Goal: Task Accomplishment & Management: Use online tool/utility

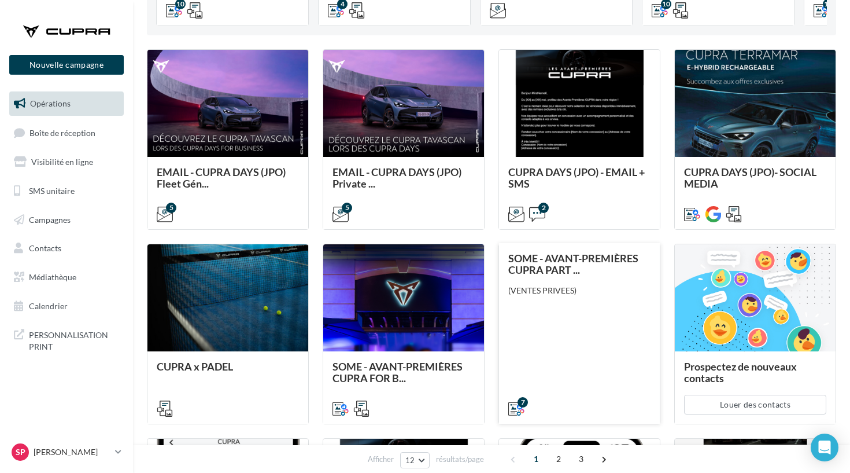
scroll to position [291, 0]
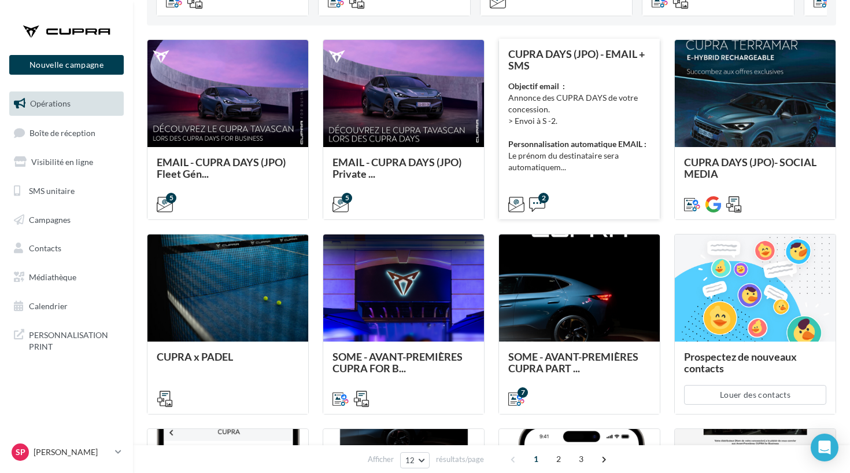
click at [566, 165] on div "Objectif email : Annonce des CUPRA DAYS de votre concession. > Envoi à S -2. Pe…" at bounding box center [579, 126] width 142 height 93
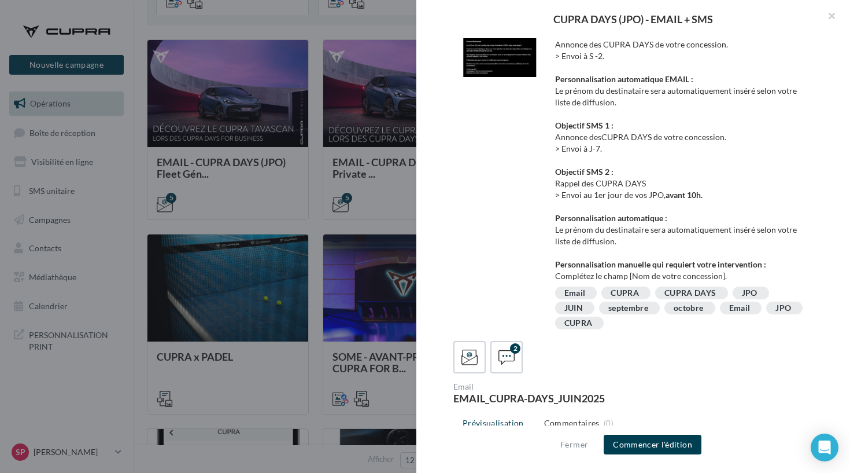
scroll to position [23, 0]
click at [283, 191] on div at bounding box center [425, 236] width 850 height 473
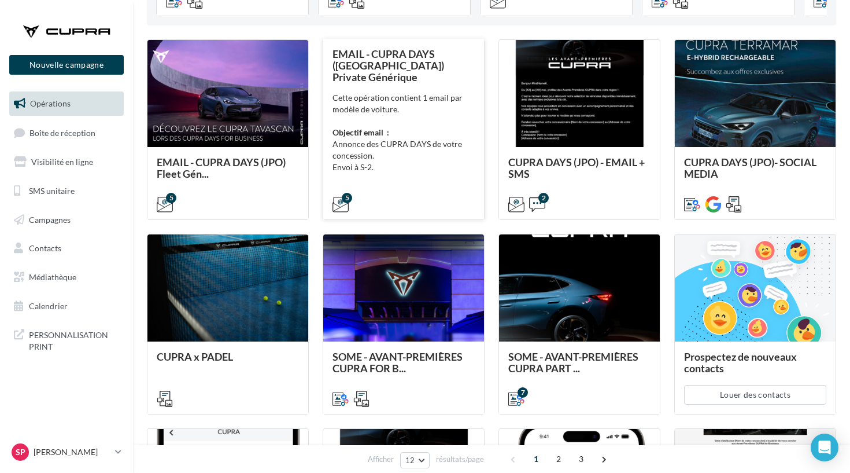
click at [392, 152] on div "Cette opération contient 1 email par modèle de voiture. Objectif email : Annonc…" at bounding box center [404, 144] width 142 height 104
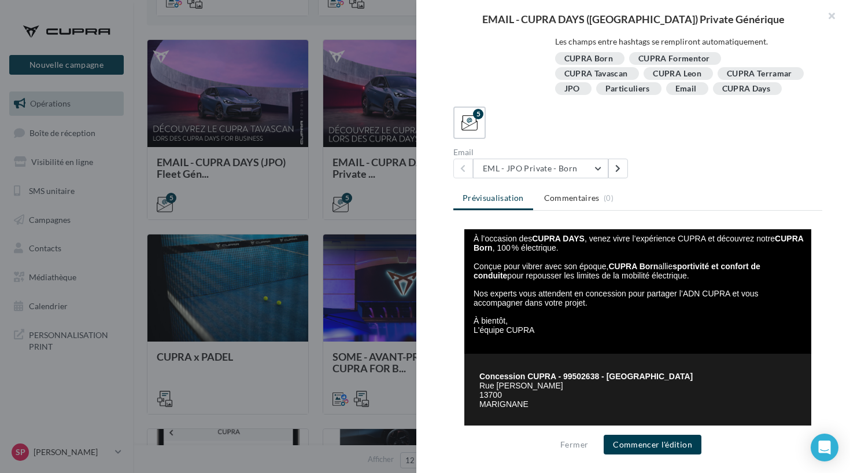
scroll to position [246, 0]
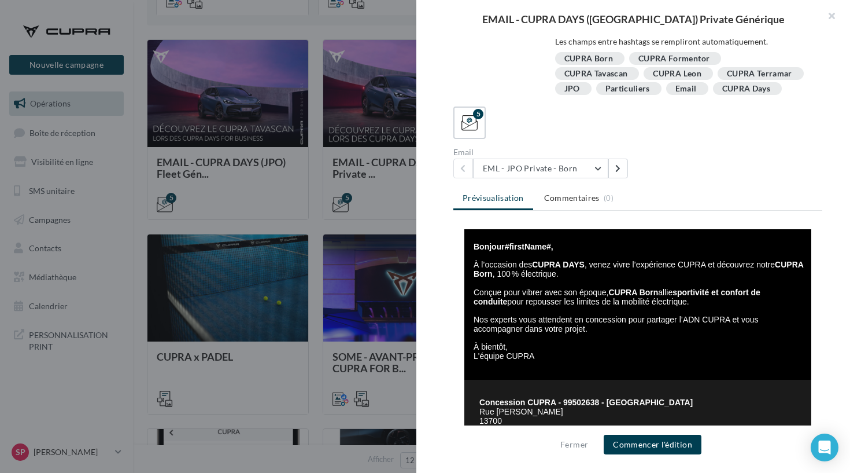
click at [629, 314] on p at bounding box center [639, 310] width 331 height 9
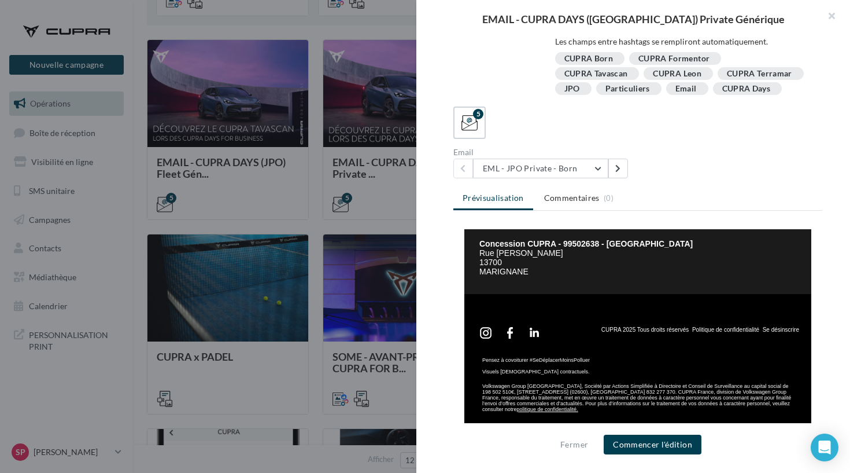
scroll to position [379, 0]
click at [419, 170] on div "Description Cette opération contient 1 email par modèle de voiture. Objectif em…" at bounding box center [638, 236] width 443 height 397
click at [349, 160] on div at bounding box center [425, 236] width 850 height 473
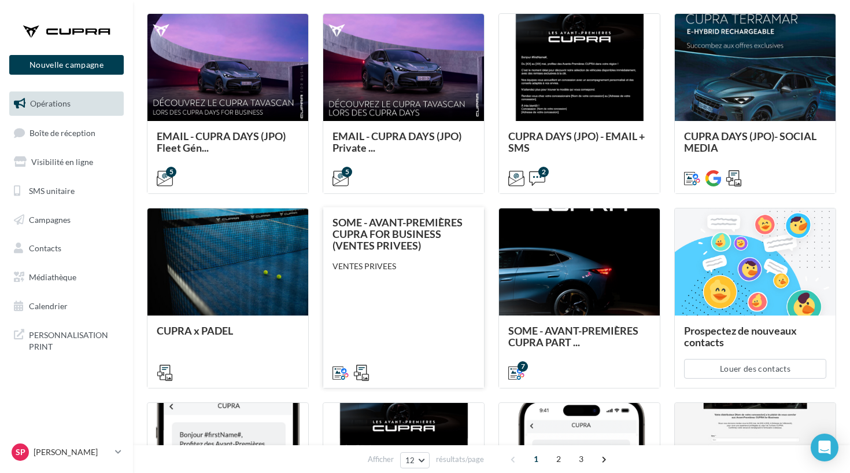
scroll to position [318, 0]
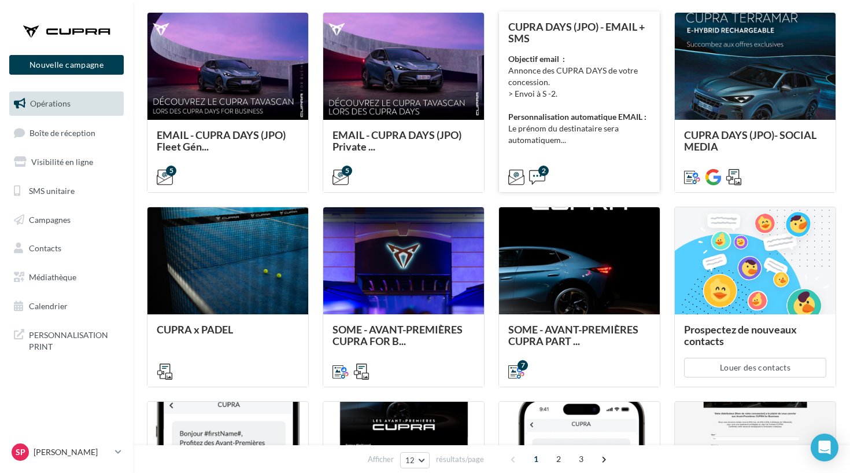
click at [587, 182] on div "2" at bounding box center [579, 176] width 142 height 14
click at [534, 151] on div "CUPRA DAYS (JPO) - EMAIL + SMS Objectif email : Annonce des CUPRA DAYS de votre…" at bounding box center [579, 101] width 142 height 161
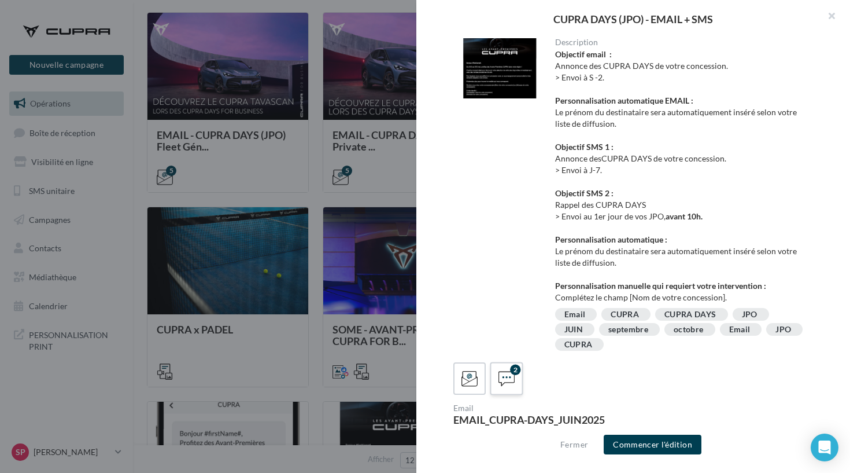
scroll to position [0, 0]
click at [498, 396] on div "2 Email EMAIL_CUPRA-DAYS_JUIN2025" at bounding box center [638, 393] width 369 height 62
click at [504, 378] on icon at bounding box center [507, 378] width 17 height 17
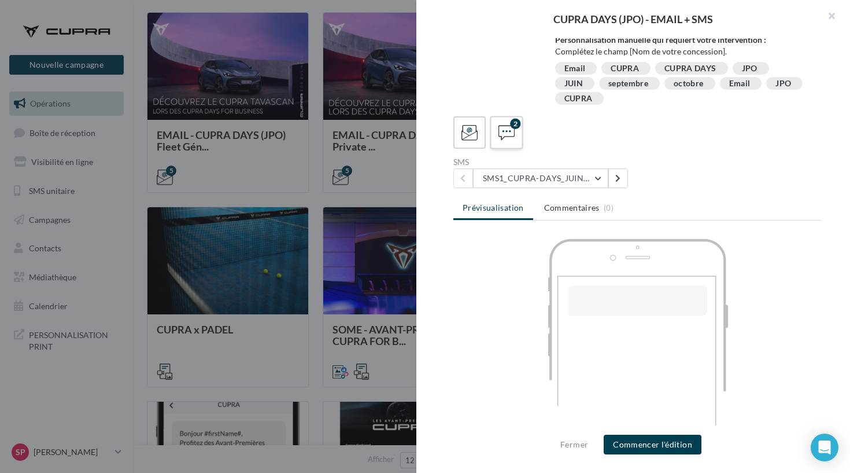
scroll to position [256, 0]
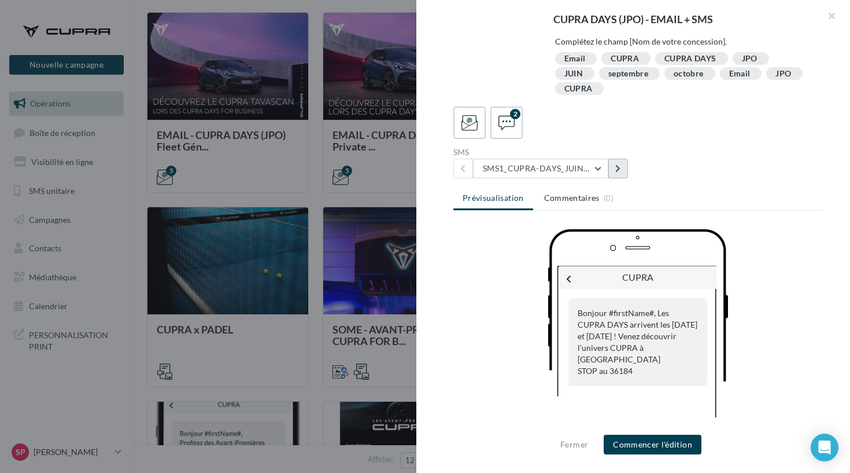
click at [613, 174] on button at bounding box center [619, 169] width 20 height 20
click at [393, 217] on div at bounding box center [425, 236] width 850 height 473
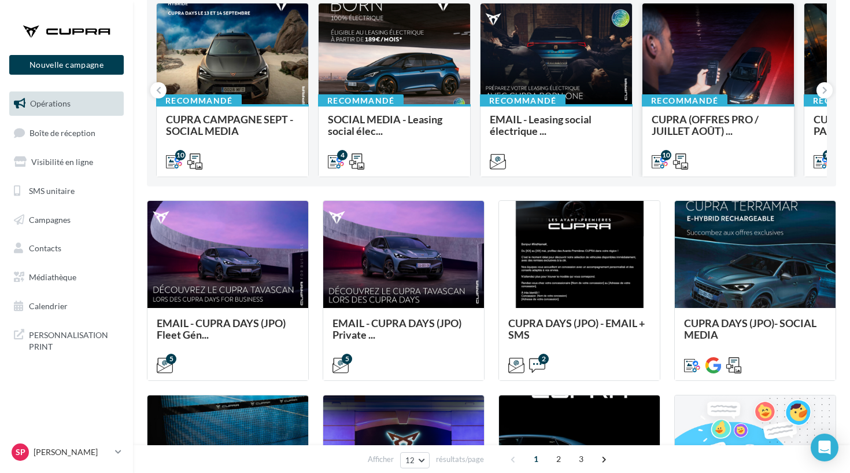
scroll to position [91, 0]
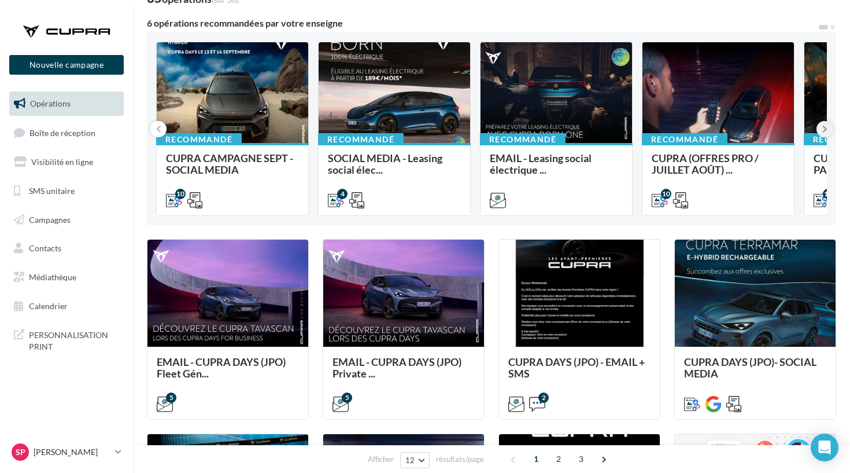
click at [826, 132] on icon at bounding box center [825, 129] width 5 height 12
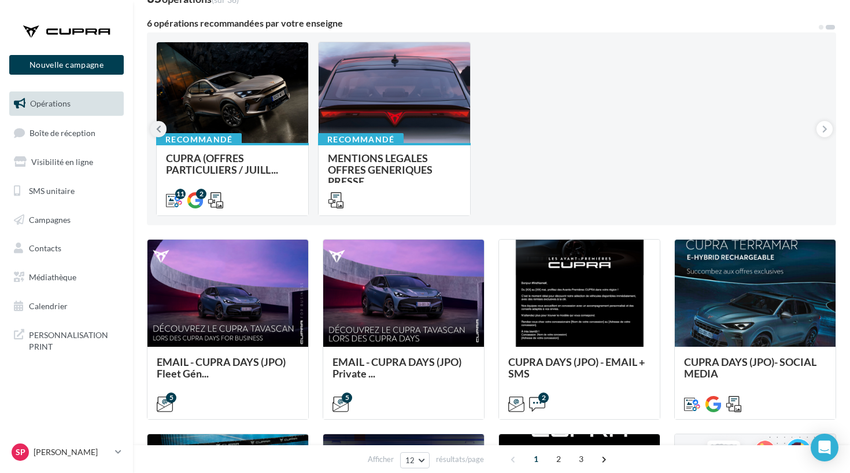
click at [155, 126] on button at bounding box center [158, 129] width 16 height 16
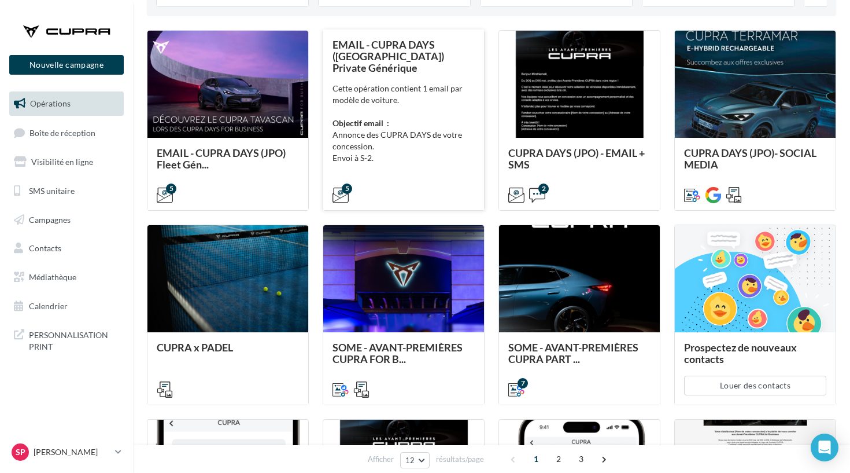
scroll to position [333, 0]
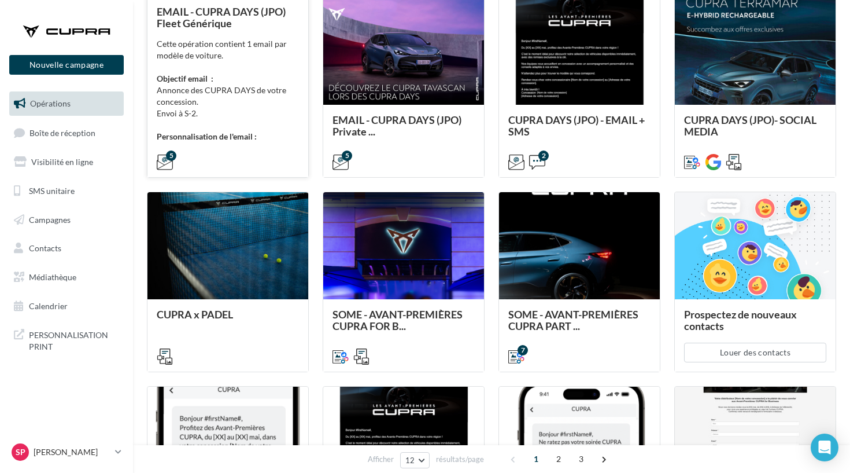
click at [194, 138] on strong "Personnalisation de l'email :" at bounding box center [207, 136] width 100 height 10
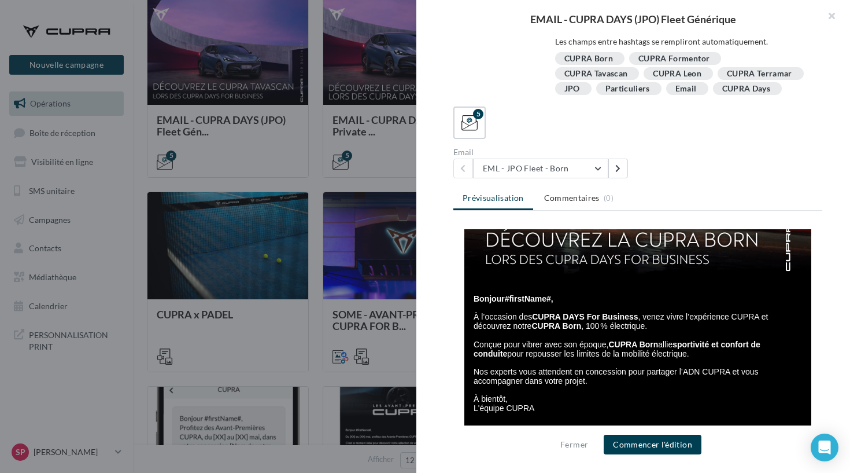
scroll to position [123, 0]
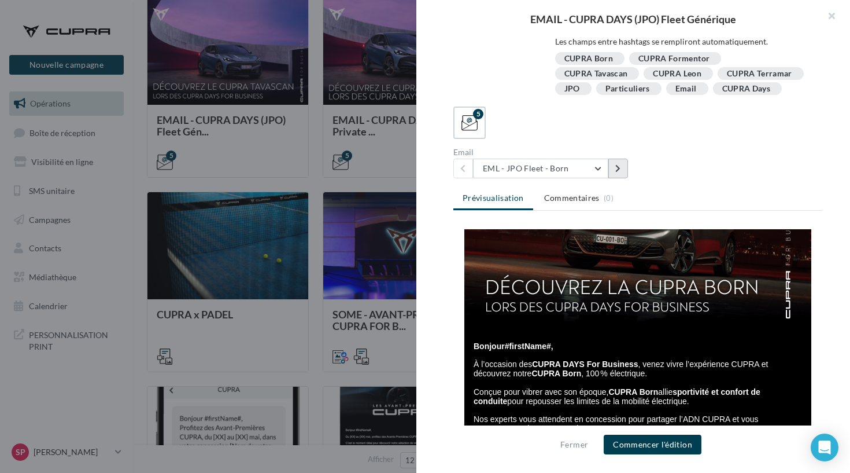
click at [616, 162] on button at bounding box center [619, 169] width 20 height 20
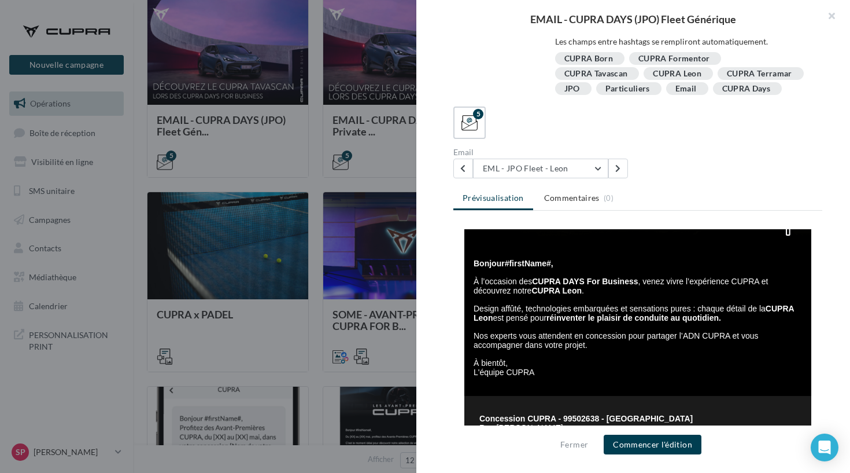
scroll to position [198, 0]
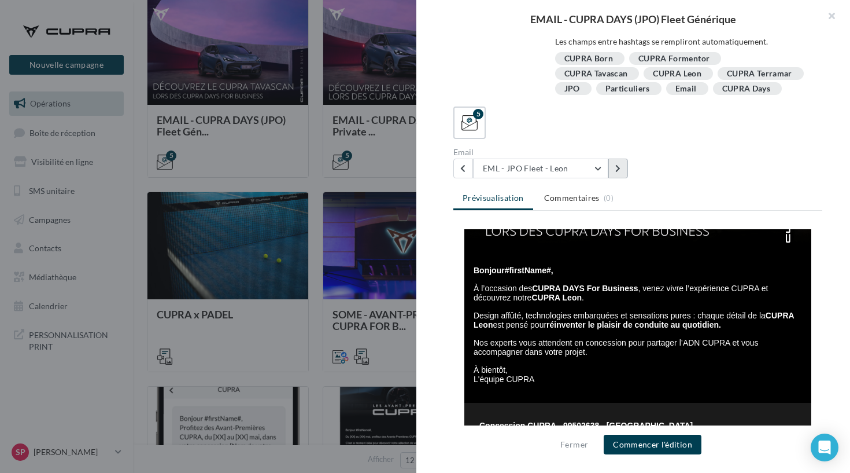
click at [614, 167] on button at bounding box center [619, 169] width 20 height 20
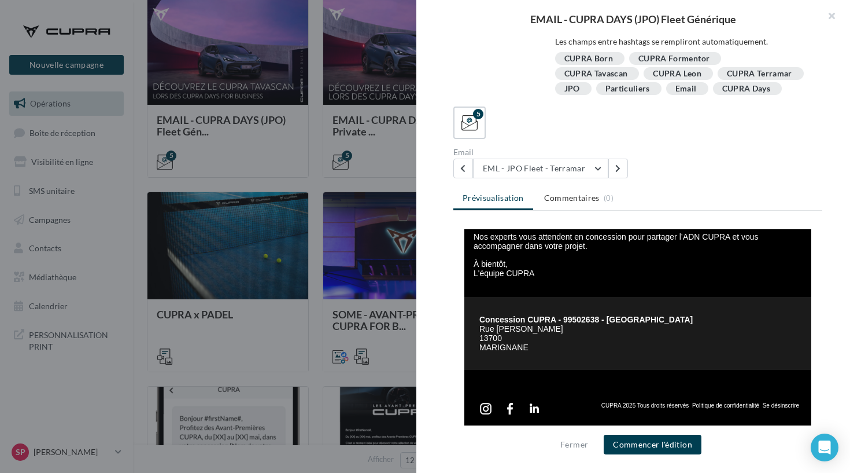
scroll to position [290, 0]
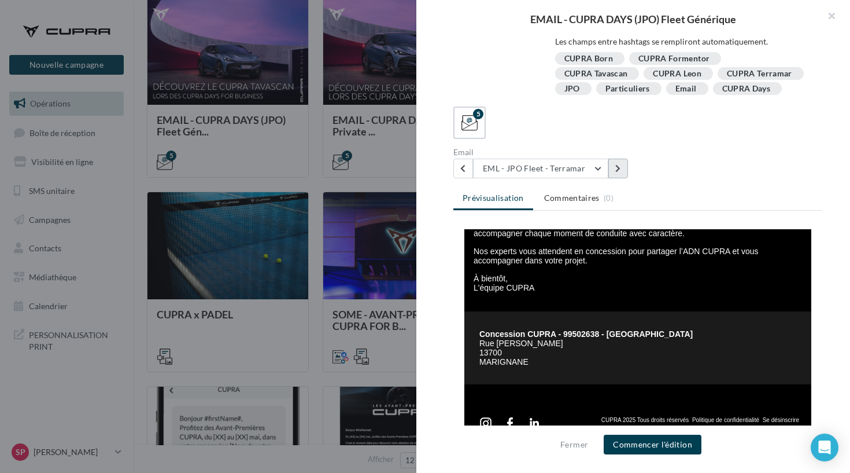
click at [620, 172] on icon at bounding box center [618, 168] width 5 height 8
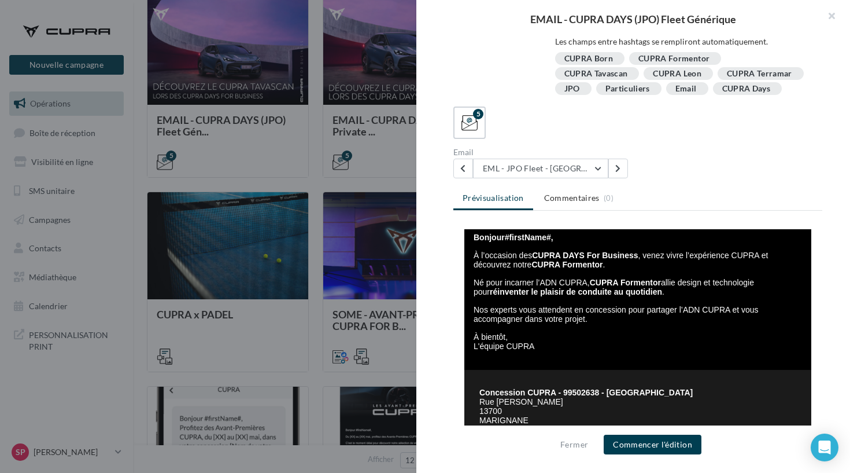
scroll to position [235, 0]
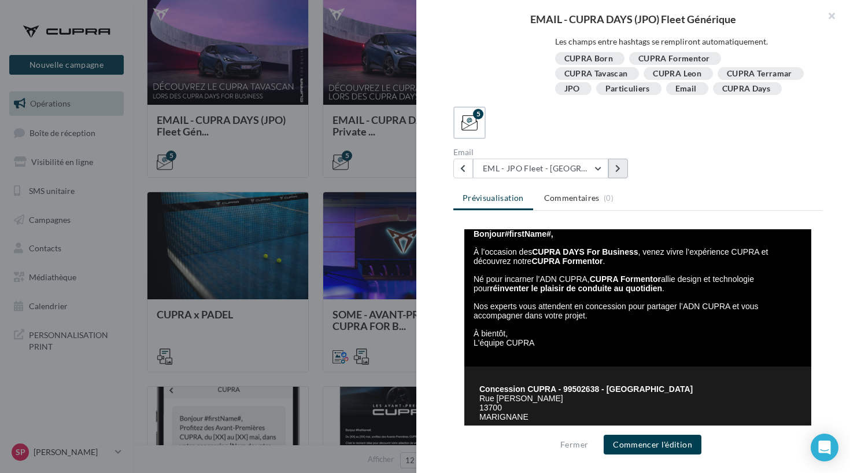
click at [620, 165] on icon at bounding box center [618, 168] width 5 height 8
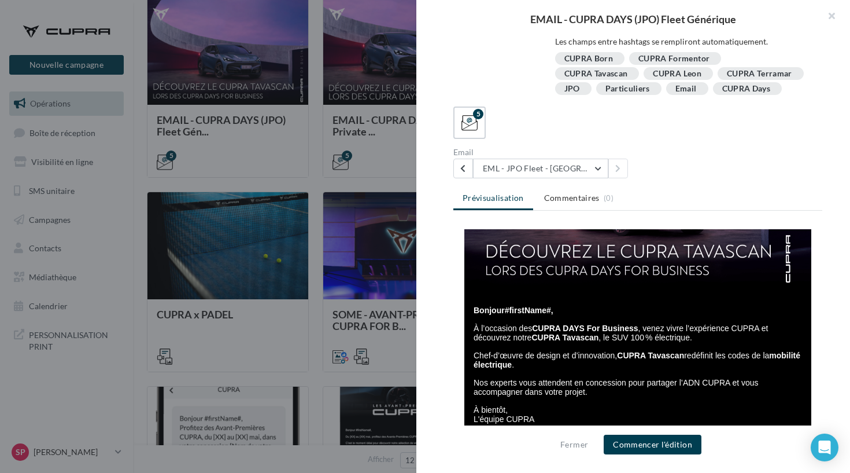
scroll to position [164, 0]
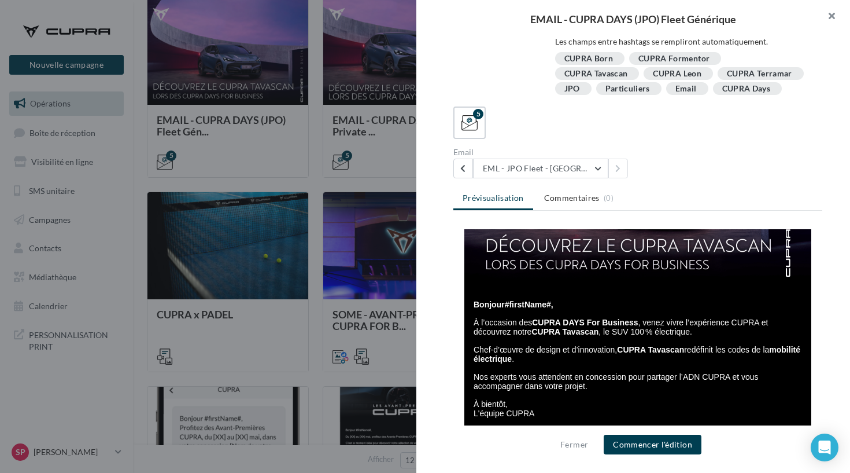
click at [829, 20] on button "button" at bounding box center [827, 17] width 46 height 35
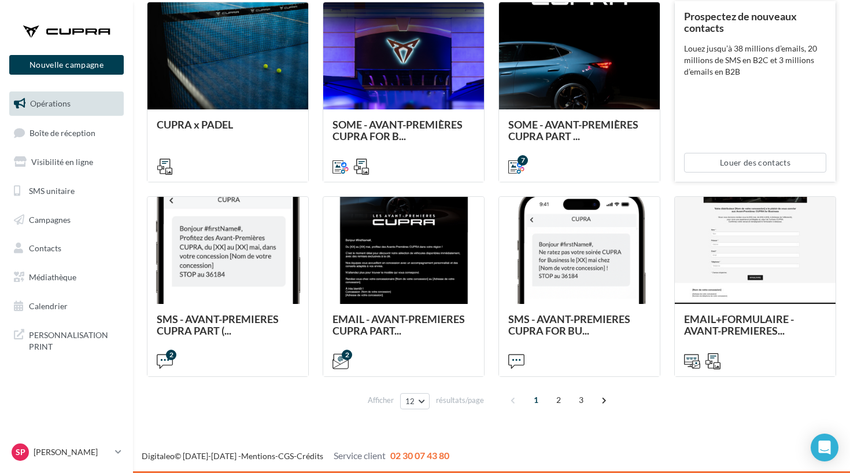
scroll to position [523, 0]
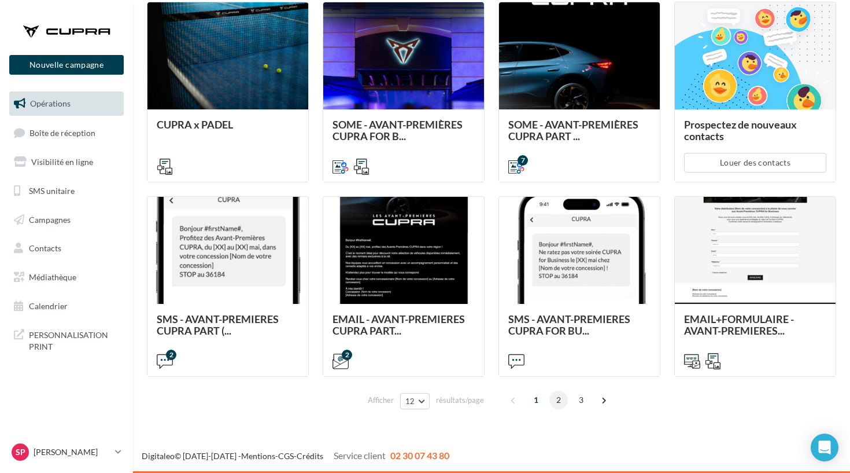
click at [558, 399] on span "2" at bounding box center [559, 399] width 19 height 19
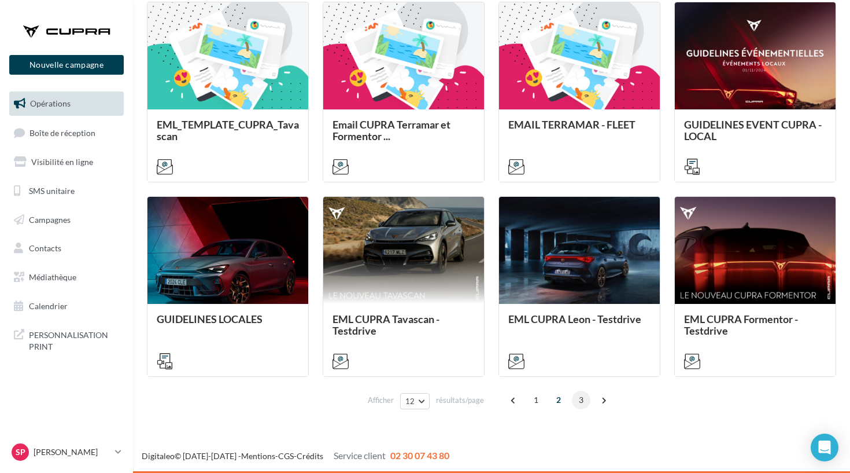
click at [576, 399] on span "3" at bounding box center [581, 399] width 19 height 19
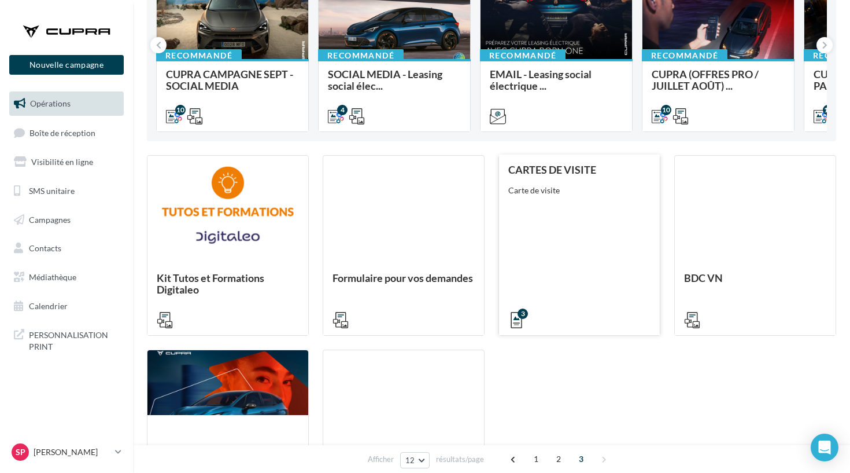
scroll to position [176, 0]
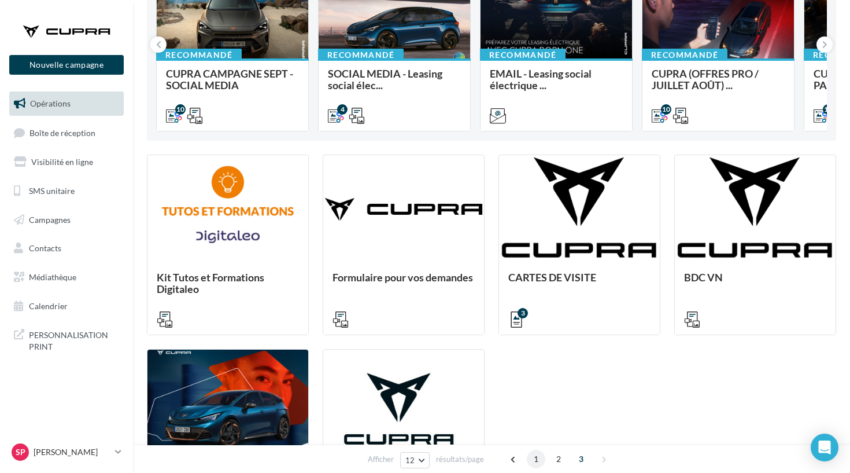
click at [537, 460] on span "1" at bounding box center [536, 458] width 19 height 19
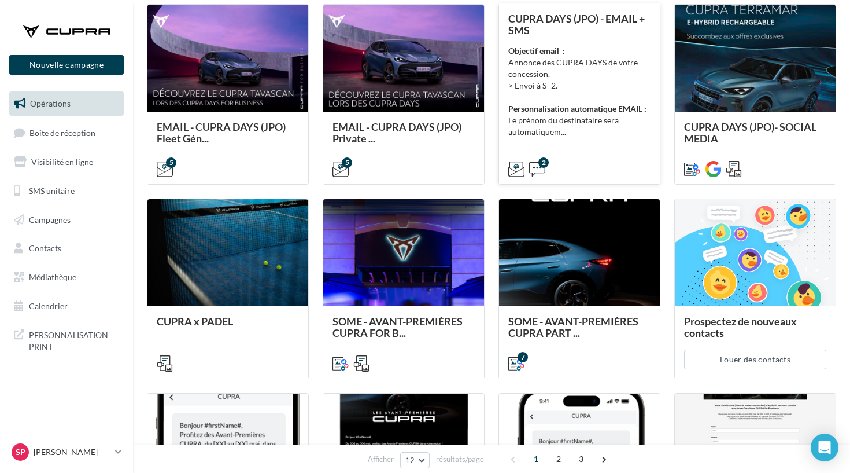
scroll to position [336, 0]
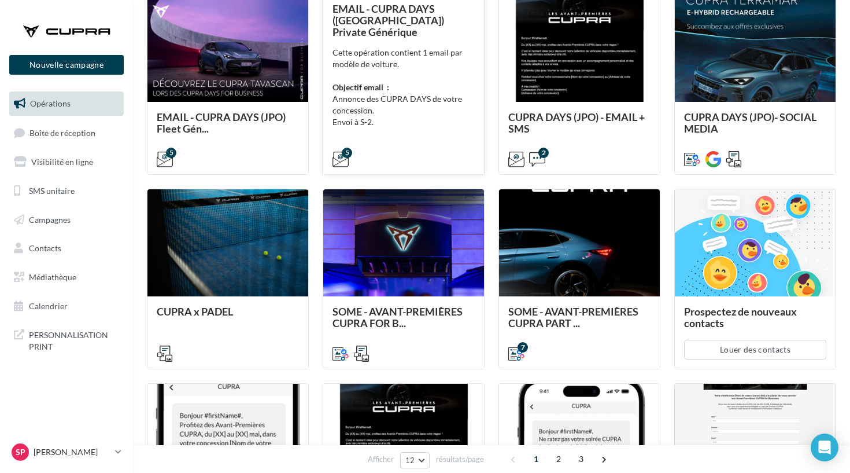
click at [429, 140] on strong "Personnalisation de l'email :" at bounding box center [383, 145] width 100 height 10
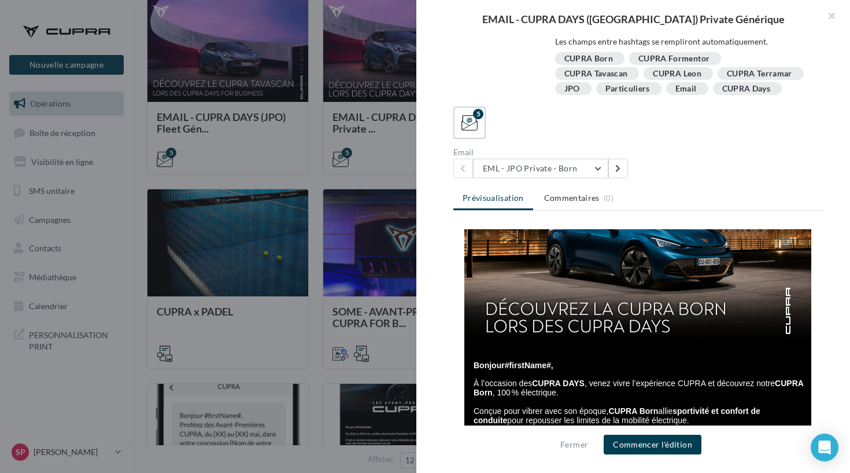
scroll to position [0, 0]
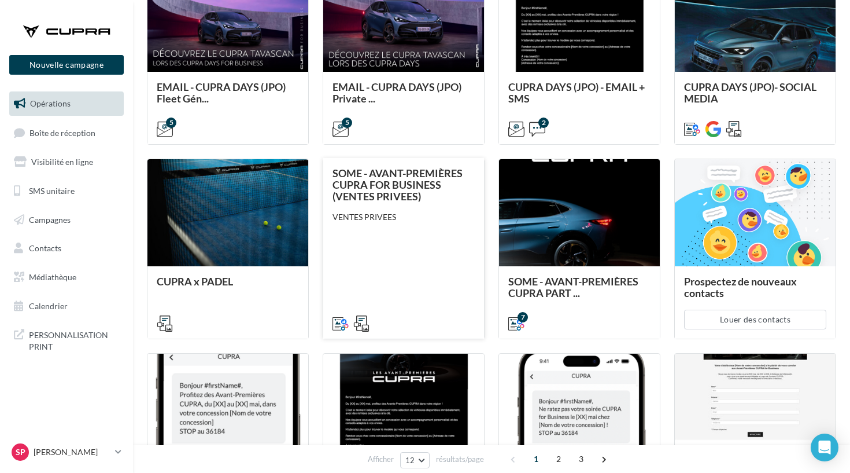
scroll to position [368, 0]
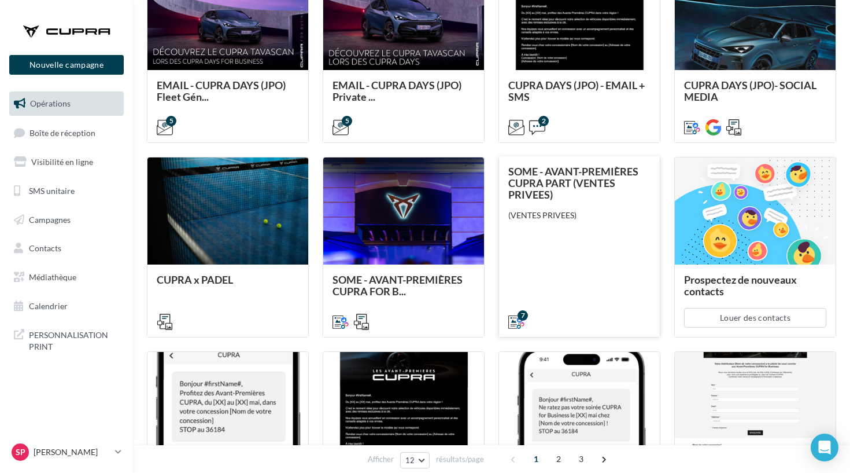
click at [602, 269] on div "SOME - AVANT-PREMIÈRES CUPRA PART (VENTES PRIVEES) (VENTES PRIVEES)" at bounding box center [579, 245] width 142 height 161
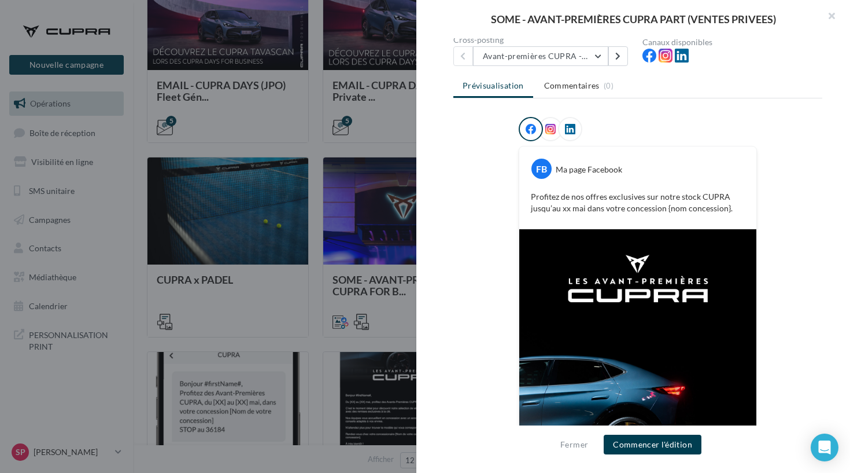
scroll to position [110, 0]
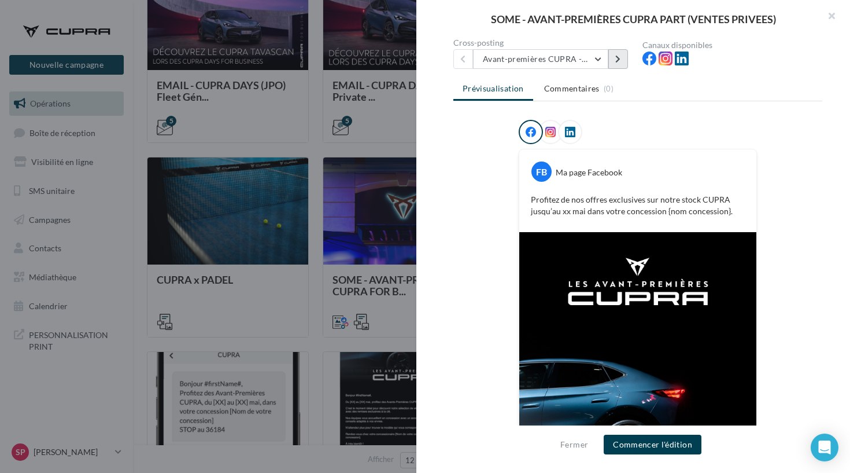
click at [616, 60] on icon at bounding box center [618, 59] width 5 height 8
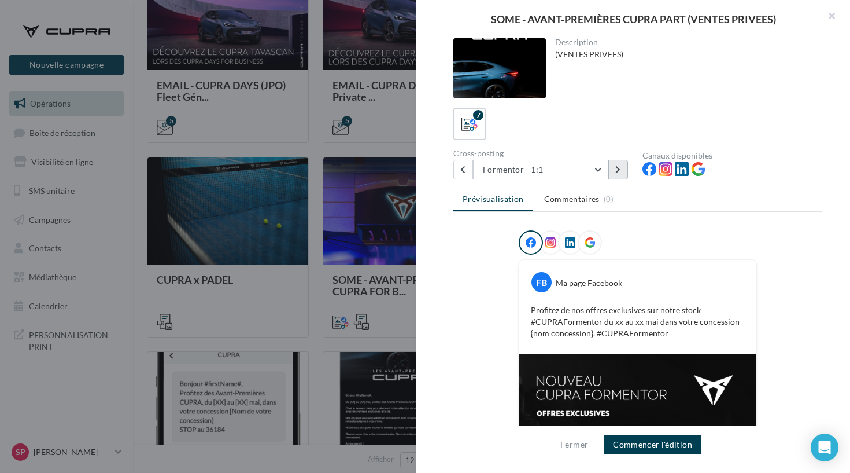
scroll to position [-1, 0]
click at [624, 178] on button at bounding box center [619, 170] width 20 height 20
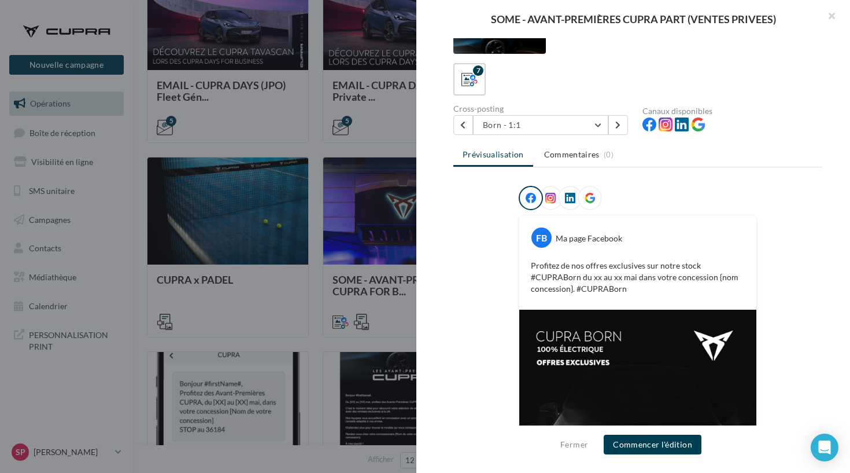
scroll to position [25, 0]
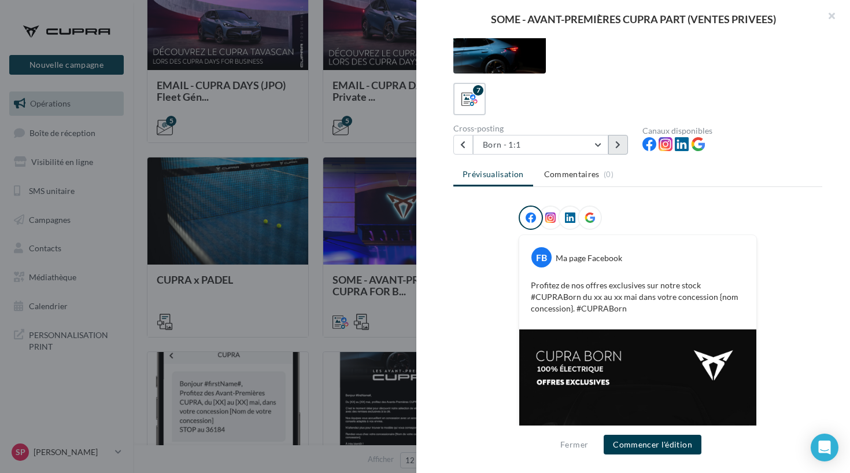
click at [623, 137] on button at bounding box center [619, 145] width 20 height 20
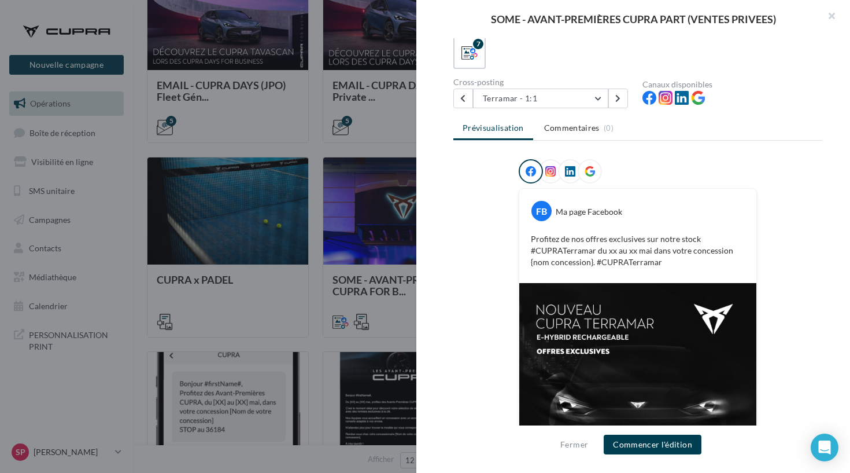
scroll to position [6, 0]
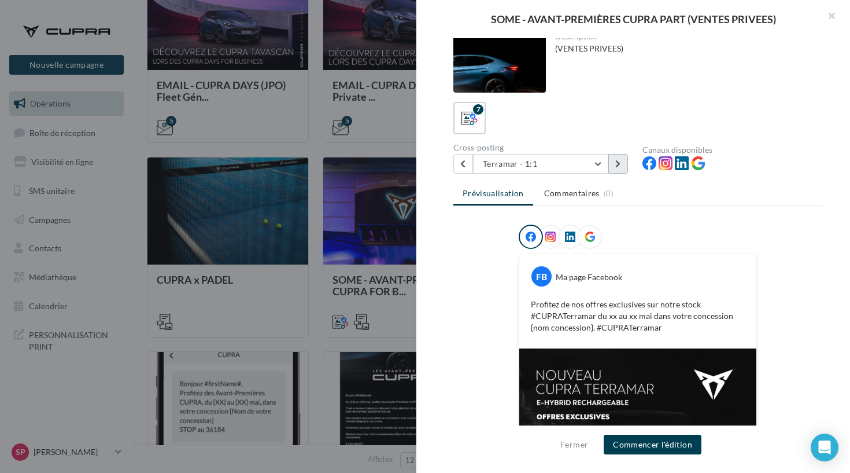
click at [620, 164] on icon at bounding box center [618, 164] width 5 height 8
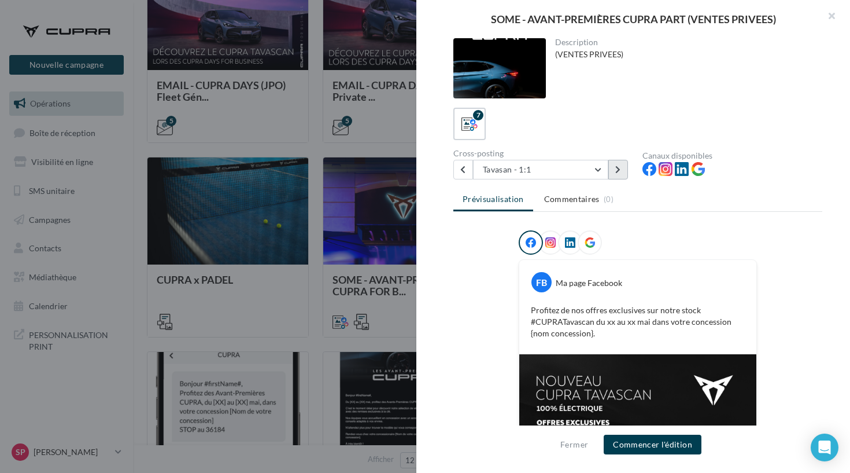
click at [620, 164] on button at bounding box center [619, 170] width 20 height 20
click at [292, 307] on div at bounding box center [425, 236] width 850 height 473
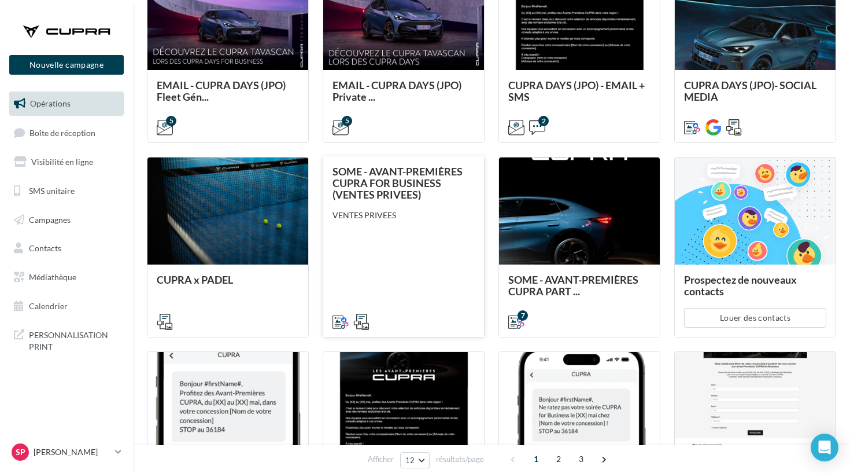
click at [412, 278] on div "SOME - AVANT-PREMIÈRES CUPRA FOR BUSINESS (VENTES PRIVEES) VENTES PRIVEES" at bounding box center [404, 245] width 142 height 161
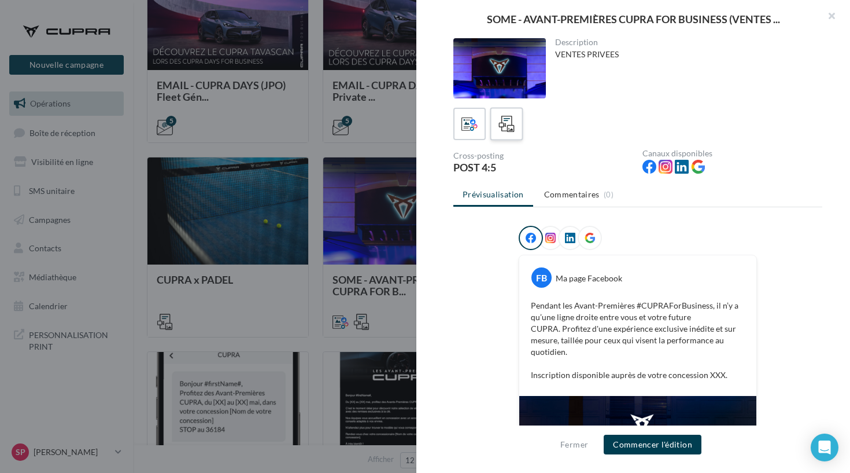
click at [510, 113] on div at bounding box center [506, 123] width 21 height 21
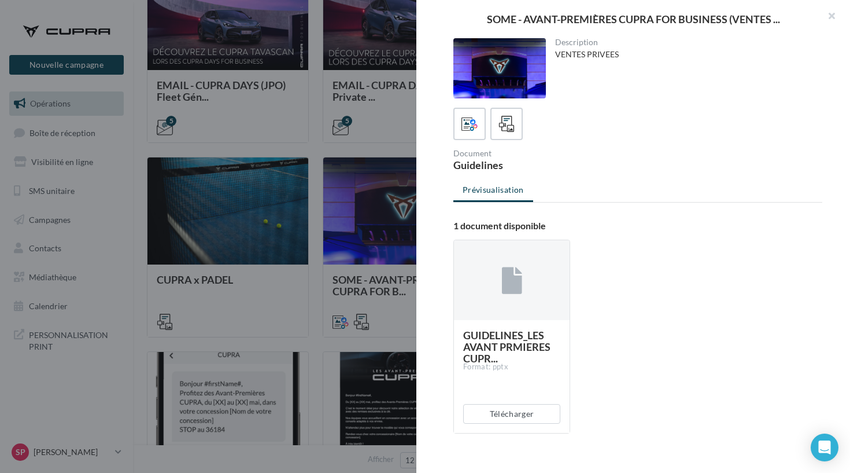
click at [391, 168] on div at bounding box center [425, 236] width 850 height 473
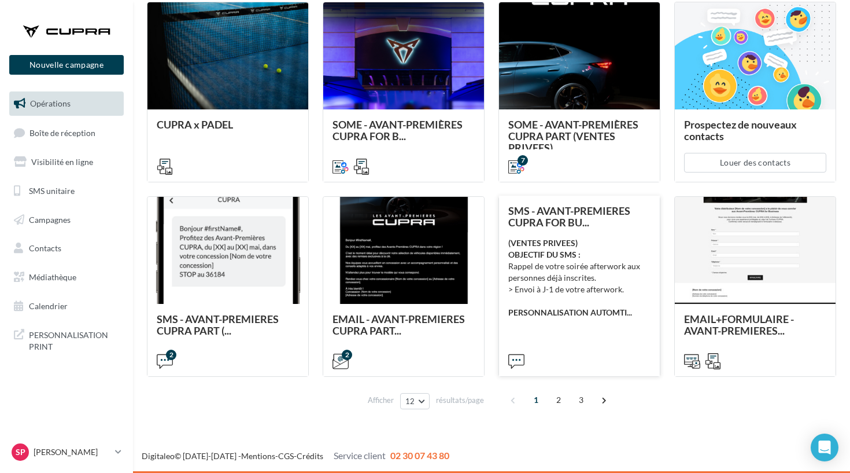
scroll to position [523, 0]
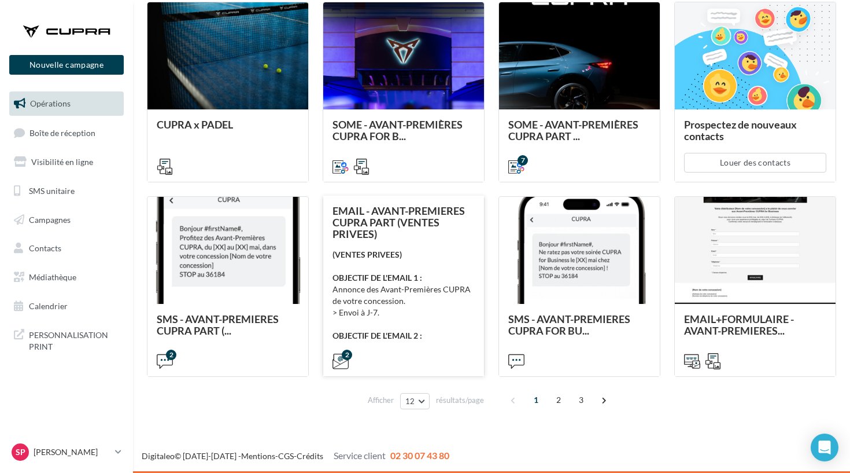
click at [409, 233] on div "EMAIL - AVANT-PREMIERES CUPRA PART (VENTES PRIVEES)" at bounding box center [404, 222] width 142 height 35
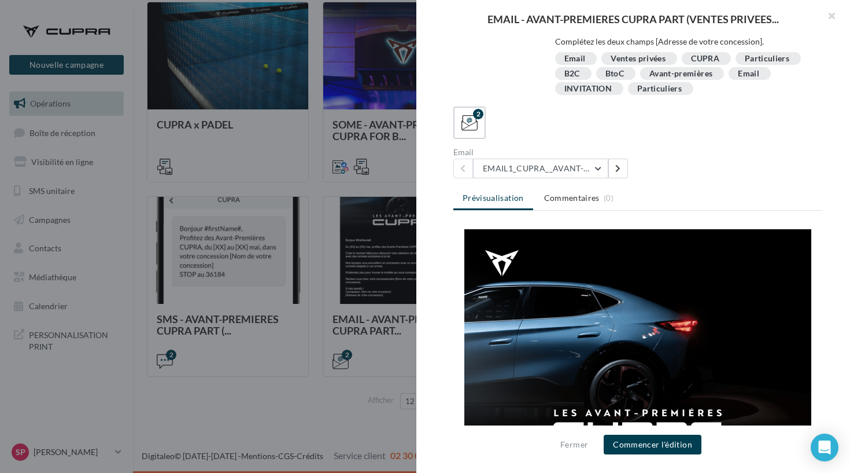
scroll to position [0, 0]
click at [611, 166] on button at bounding box center [619, 169] width 20 height 20
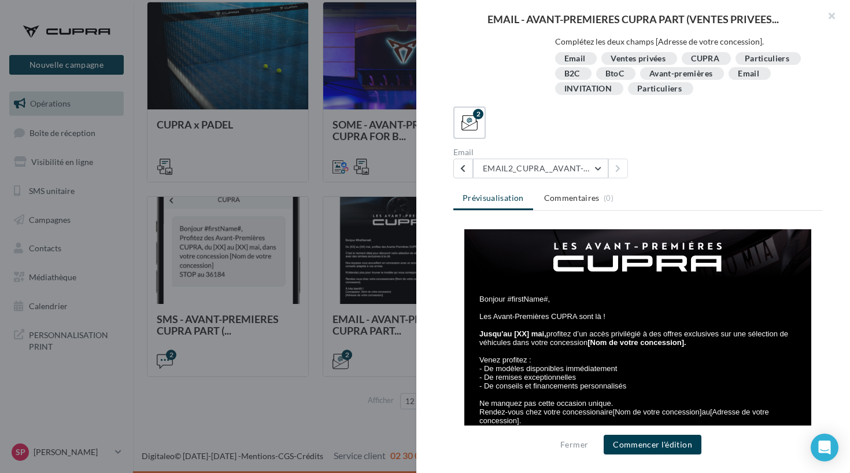
scroll to position [154, 0]
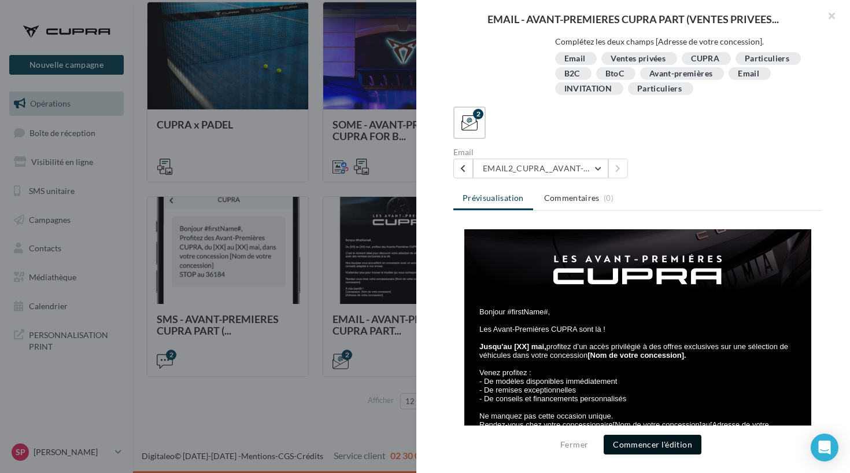
click at [632, 444] on button "Commencer l'édition" at bounding box center [653, 444] width 98 height 20
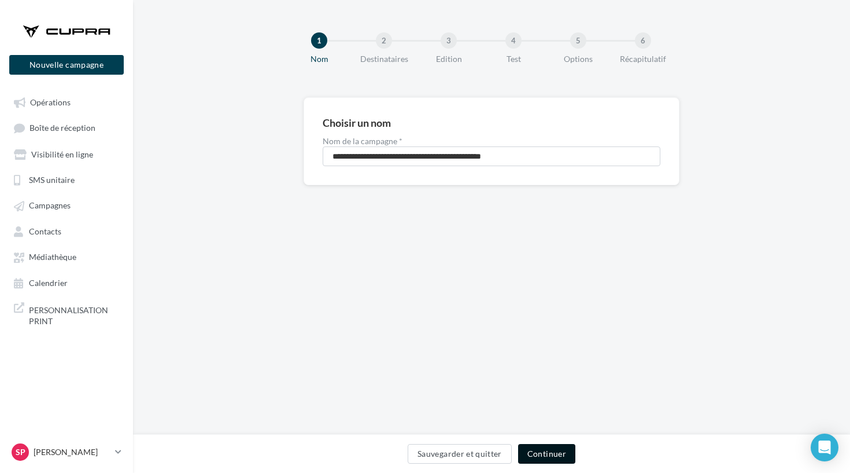
click at [536, 444] on button "Continuer" at bounding box center [546, 454] width 57 height 20
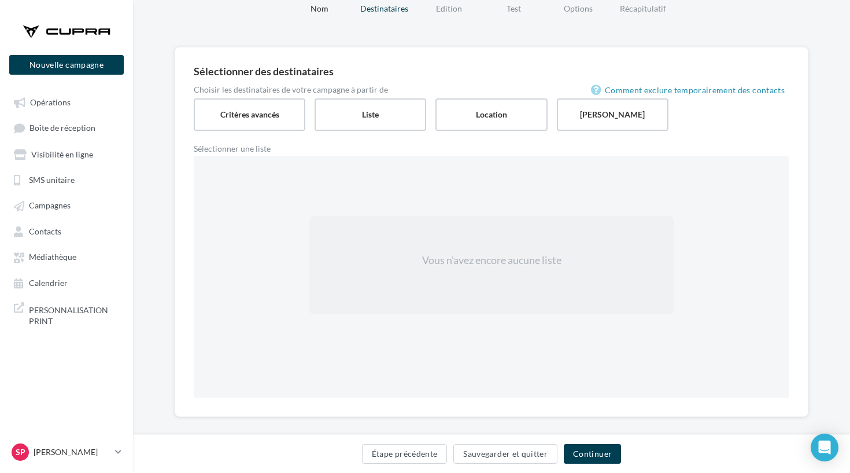
scroll to position [58, 0]
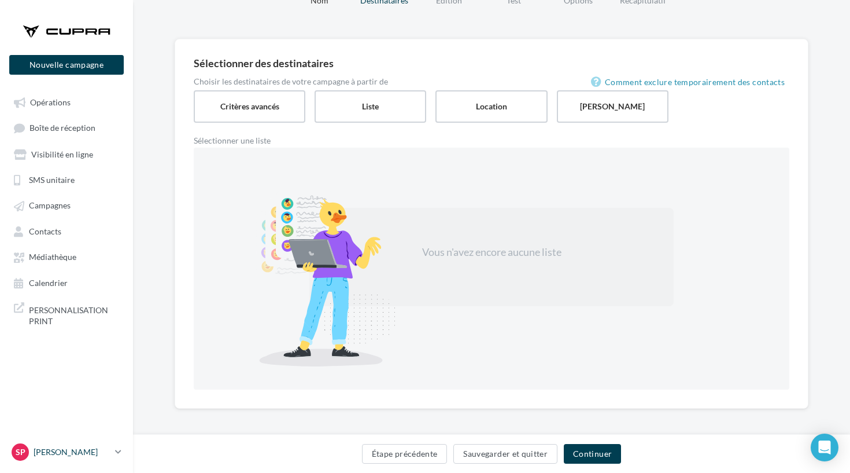
click at [30, 456] on div "Sp Stéphanie COZZOLINO cupra_marignane" at bounding box center [61, 451] width 99 height 17
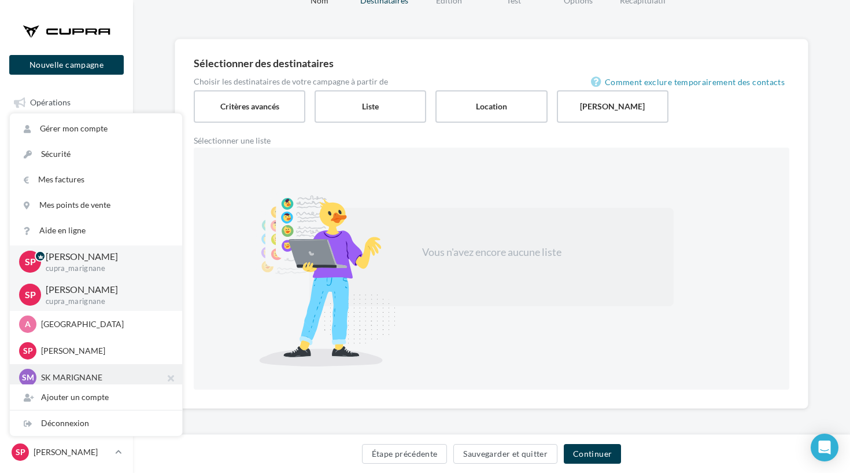
click at [65, 377] on p "SK MARIGNANE" at bounding box center [104, 377] width 127 height 12
